Goal: Find specific page/section

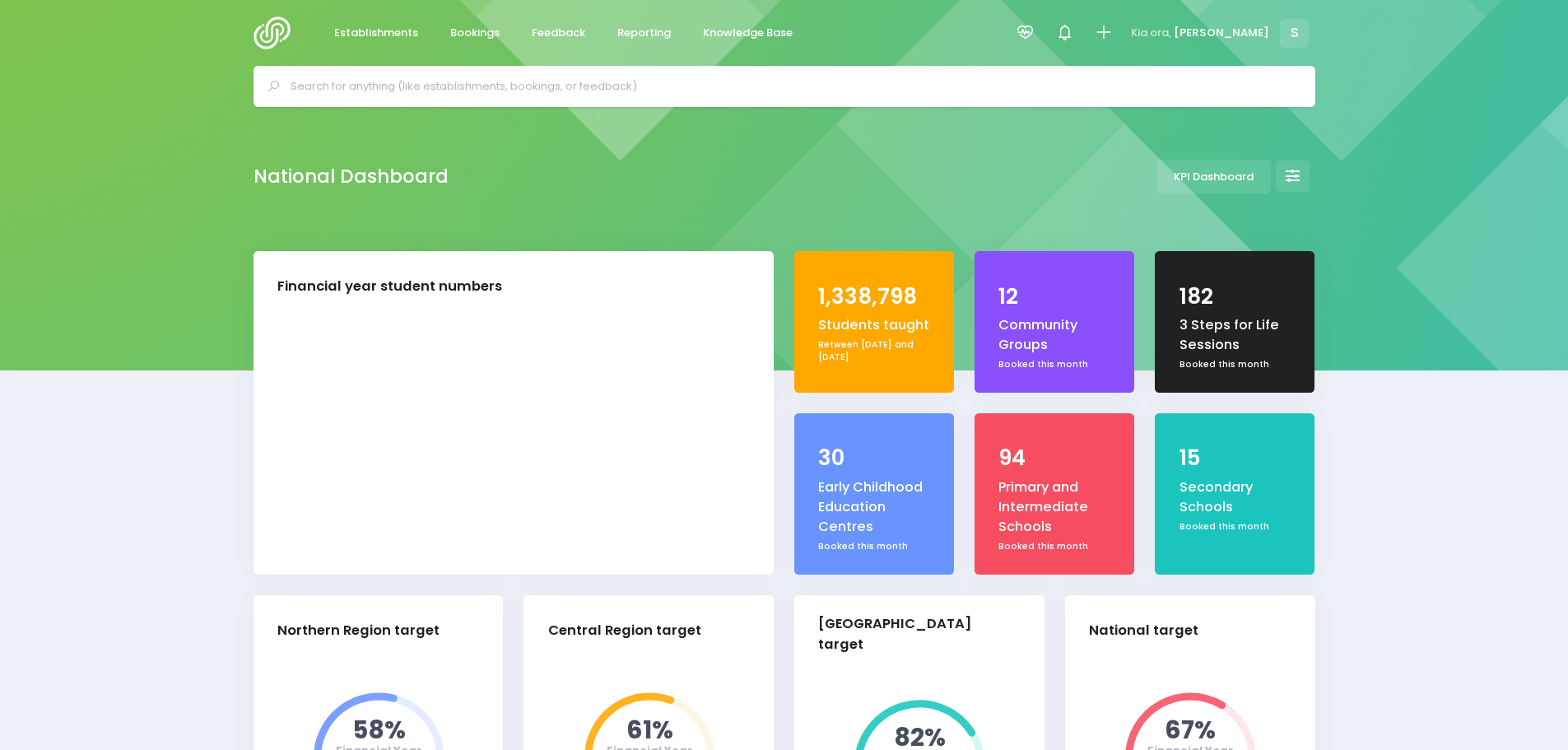
select select "5"
click at [562, 26] on span "Feedback" at bounding box center [558, 33] width 54 height 16
select select "5"
